Goal: Task Accomplishment & Management: Manage account settings

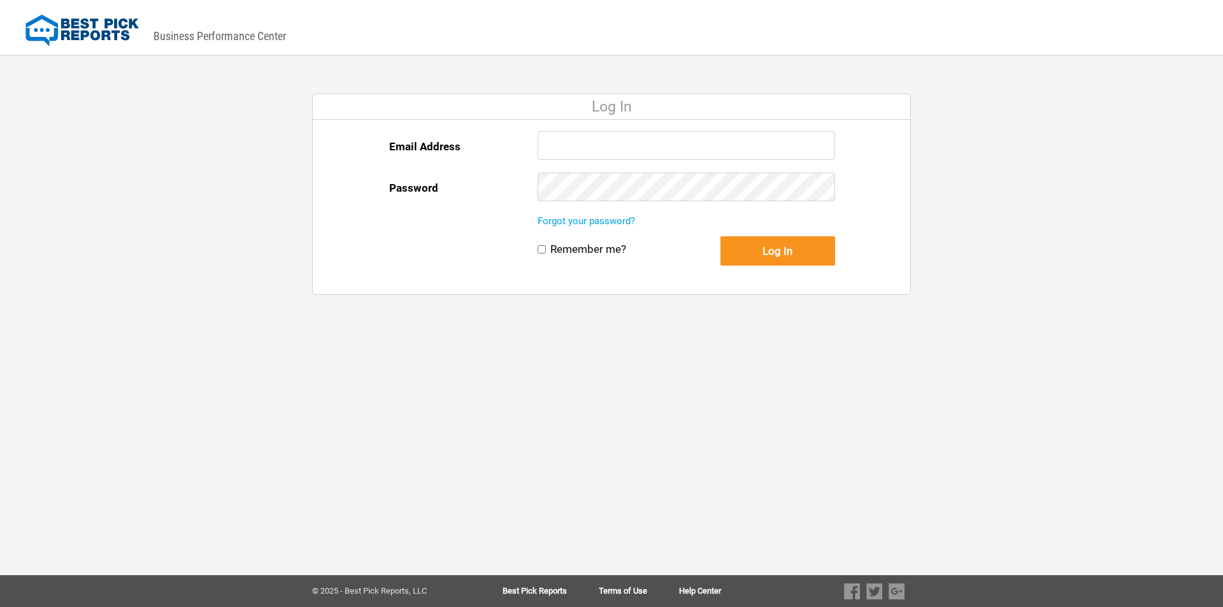
click at [605, 150] on input "Email Address" at bounding box center [686, 145] width 297 height 29
type input "[DOMAIN_NAME][EMAIL_ADDRESS][DOMAIN_NAME]"
click at [777, 252] on button "Log In" at bounding box center [777, 250] width 115 height 29
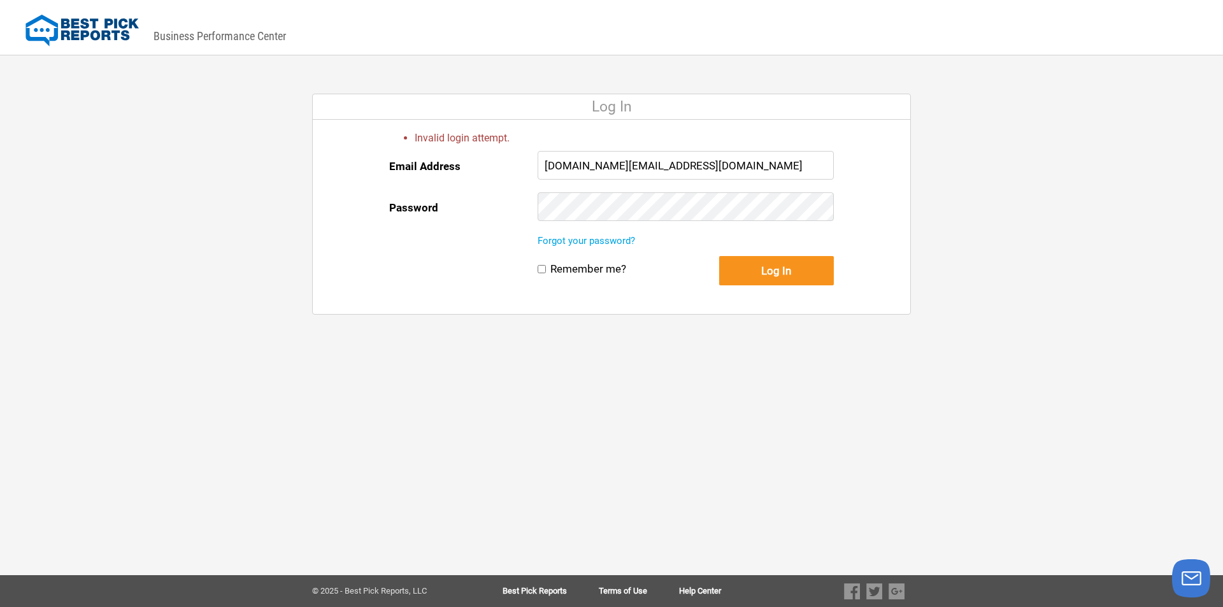
click at [570, 273] on label "Remember me?" at bounding box center [588, 268] width 76 height 13
click at [546, 273] on input "Remember me?" at bounding box center [542, 269] width 8 height 8
checkbox input "true"
click at [779, 276] on button "Log In" at bounding box center [776, 270] width 115 height 29
